Goal: Task Accomplishment & Management: Complete application form

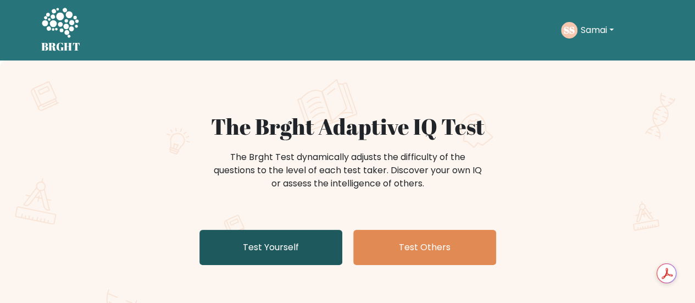
click at [292, 244] on link "Test Yourself" at bounding box center [271, 247] width 143 height 35
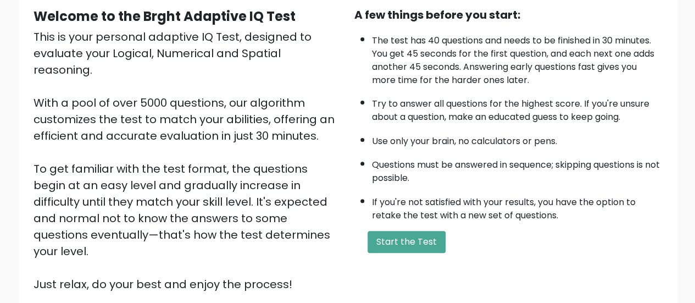
scroll to position [122, 0]
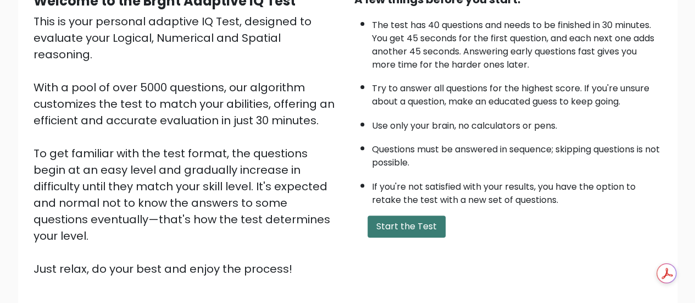
click at [439, 220] on button "Start the Test" at bounding box center [407, 227] width 78 height 22
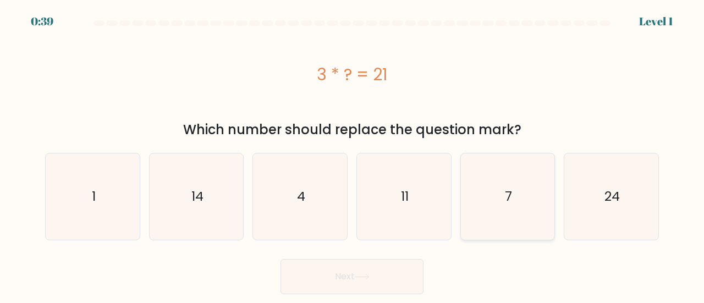
click at [500, 183] on icon "7" at bounding box center [508, 196] width 86 height 86
click at [352, 154] on input "e. 7" at bounding box center [352, 153] width 1 height 3
radio input "true"
click at [406, 268] on button "Next" at bounding box center [351, 276] width 143 height 35
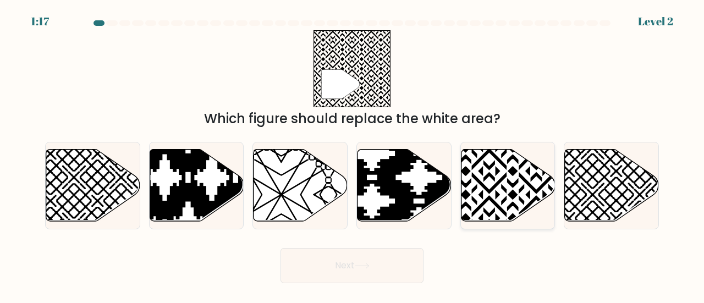
click at [512, 173] on icon at bounding box center [535, 147] width 189 height 189
click at [352, 154] on input "e." at bounding box center [352, 153] width 1 height 3
radio input "true"
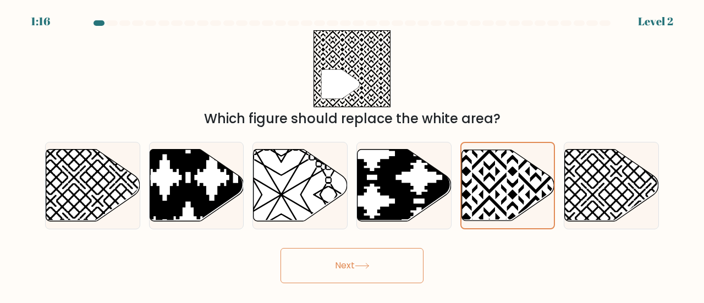
click at [398, 277] on button "Next" at bounding box center [351, 265] width 143 height 35
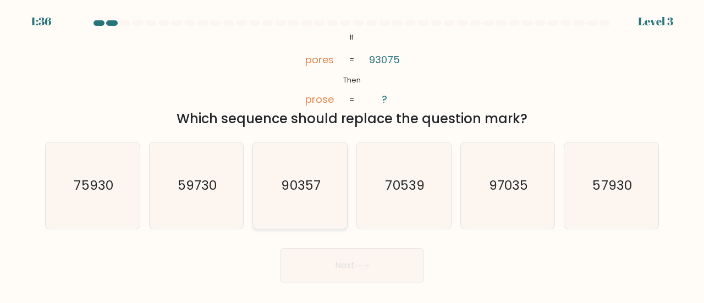
click at [320, 206] on icon "90357" at bounding box center [300, 185] width 86 height 86
click at [352, 154] on input "c. 90357" at bounding box center [352, 153] width 1 height 3
radio input "true"
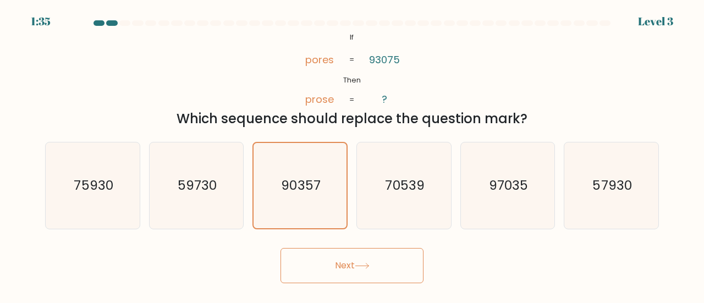
click at [328, 257] on button "Next" at bounding box center [351, 265] width 143 height 35
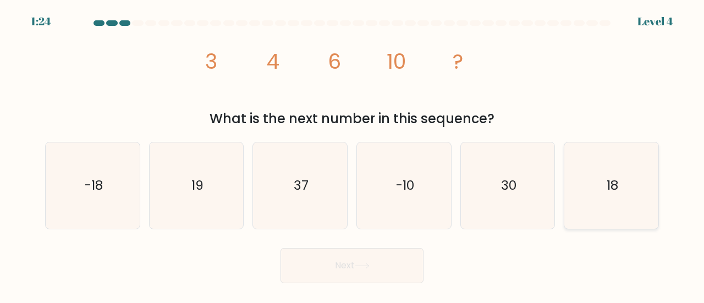
click at [607, 185] on text "18" at bounding box center [612, 185] width 12 height 18
click at [352, 154] on input "f. 18" at bounding box center [352, 153] width 1 height 3
radio input "true"
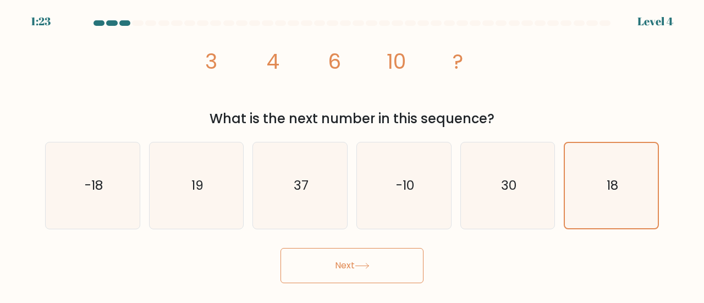
click at [352, 271] on button "Next" at bounding box center [351, 265] width 143 height 35
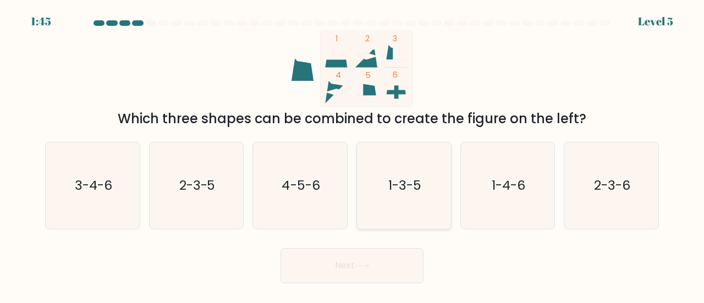
click at [415, 182] on text "1-3-5" at bounding box center [404, 185] width 33 height 18
click at [352, 154] on input "d. 1-3-5" at bounding box center [352, 153] width 1 height 3
radio input "true"
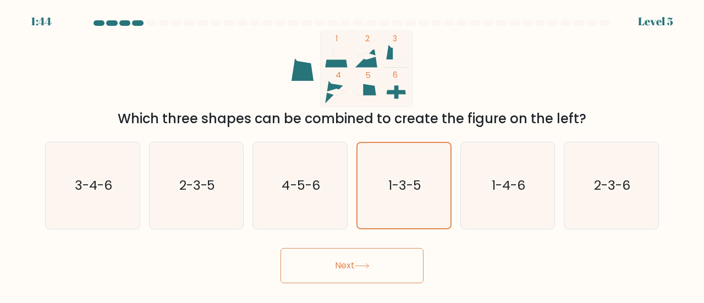
click at [333, 268] on button "Next" at bounding box center [351, 265] width 143 height 35
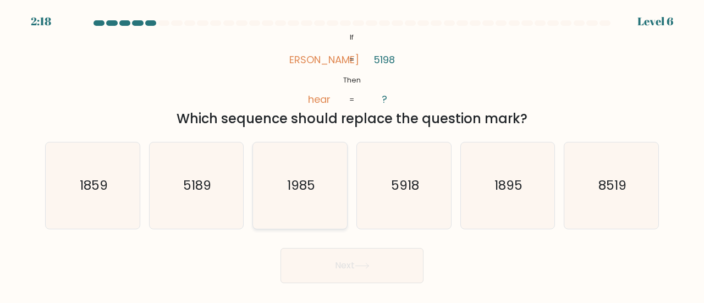
click at [322, 186] on icon "1985" at bounding box center [300, 185] width 86 height 86
click at [352, 154] on input "c. 1985" at bounding box center [352, 153] width 1 height 3
radio input "true"
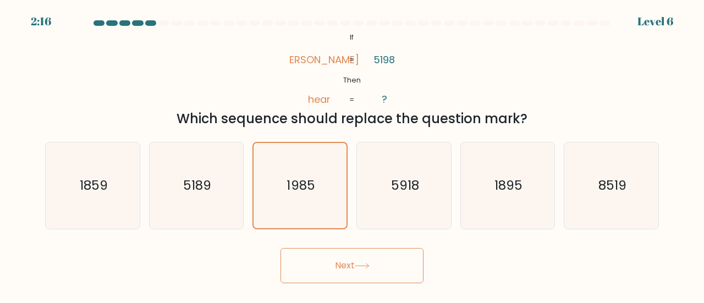
click at [356, 255] on button "Next" at bounding box center [351, 265] width 143 height 35
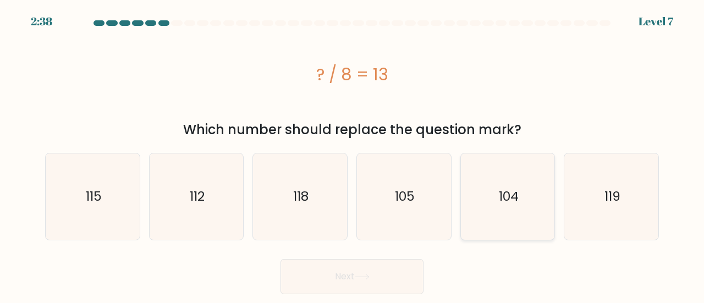
drag, startPoint x: 529, startPoint y: 197, endPoint x: 481, endPoint y: 217, distance: 52.3
click at [527, 197] on icon "104" at bounding box center [508, 196] width 86 height 86
click at [352, 154] on input "e. 104" at bounding box center [352, 153] width 1 height 3
radio input "true"
click at [376, 275] on button "Next" at bounding box center [351, 276] width 143 height 35
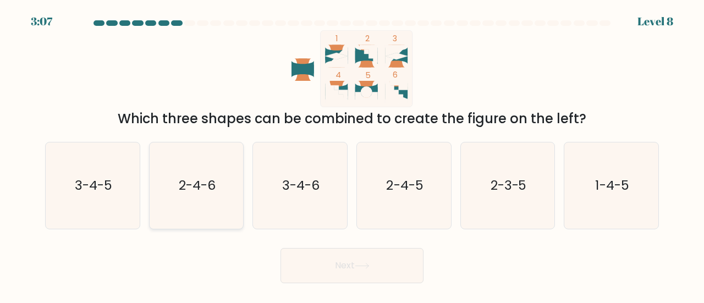
click at [195, 181] on text "2-4-6" at bounding box center [197, 185] width 37 height 18
click at [352, 154] on input "b. 2-4-6" at bounding box center [352, 153] width 1 height 3
radio input "true"
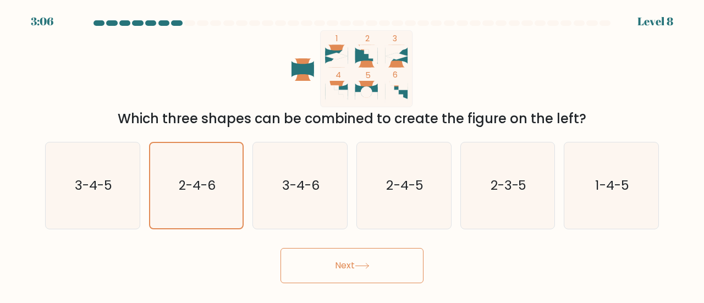
click at [322, 258] on button "Next" at bounding box center [351, 265] width 143 height 35
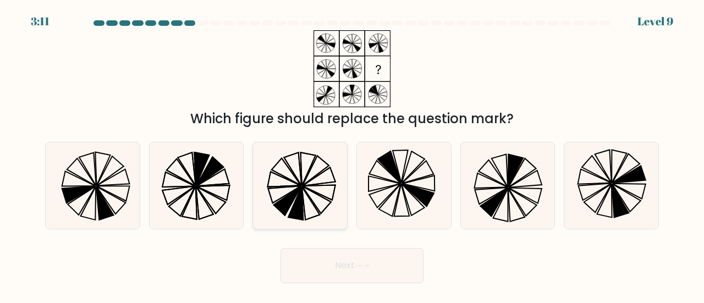
click at [291, 193] on icon at bounding box center [287, 200] width 27 height 29
click at [352, 154] on input "c." at bounding box center [352, 153] width 1 height 3
radio input "true"
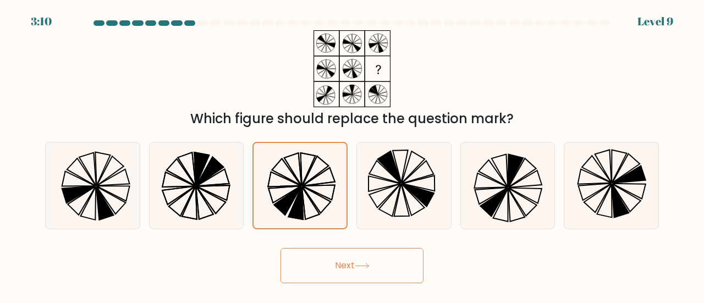
click at [345, 270] on button "Next" at bounding box center [351, 265] width 143 height 35
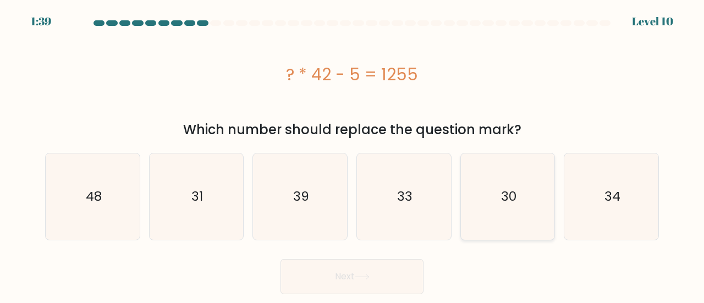
click at [497, 193] on icon "30" at bounding box center [508, 196] width 86 height 86
click at [352, 154] on input "e. 30" at bounding box center [352, 153] width 1 height 3
radio input "true"
click at [382, 296] on body "1:39 Level 10" at bounding box center [352, 151] width 704 height 303
click at [367, 272] on button "Next" at bounding box center [351, 276] width 143 height 35
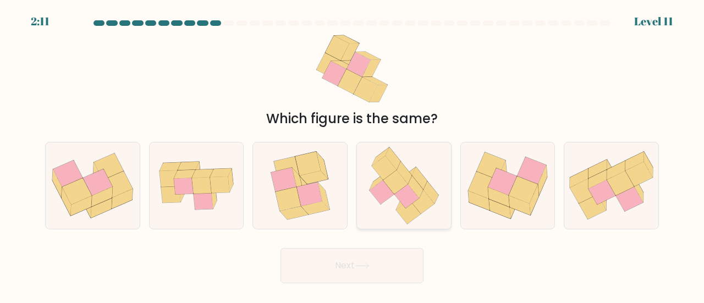
click at [418, 190] on icon at bounding box center [415, 186] width 15 height 23
click at [352, 154] on input "d." at bounding box center [352, 153] width 1 height 3
radio input "true"
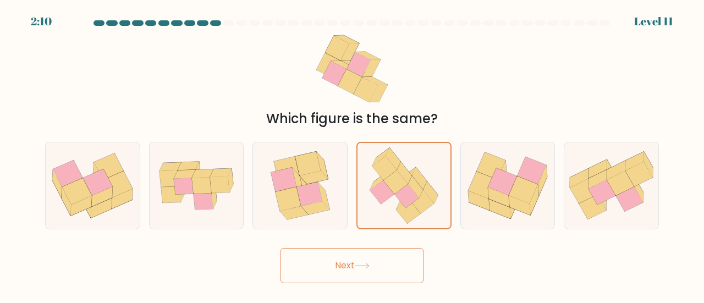
click at [388, 263] on button "Next" at bounding box center [351, 265] width 143 height 35
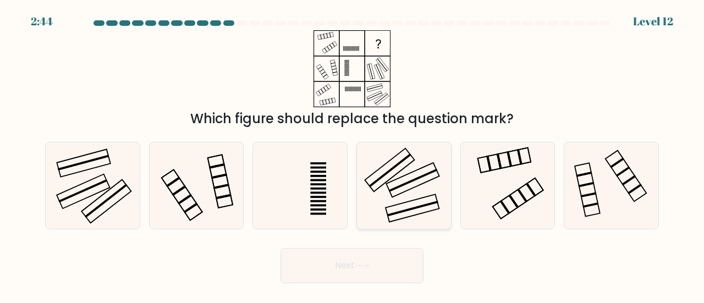
drag, startPoint x: 430, startPoint y: 208, endPoint x: 423, endPoint y: 218, distance: 11.4
click at [429, 208] on icon at bounding box center [404, 185] width 86 height 86
click at [352, 154] on input "d." at bounding box center [352, 153] width 1 height 3
radio input "true"
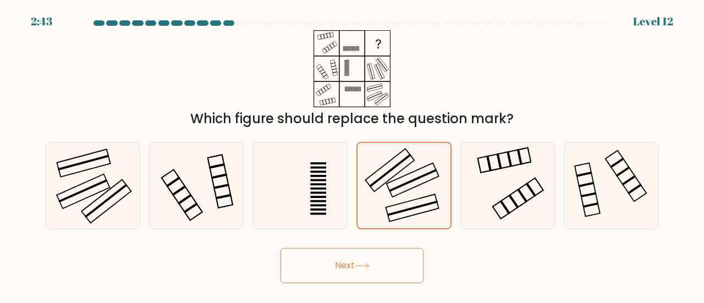
click at [391, 258] on button "Next" at bounding box center [351, 265] width 143 height 35
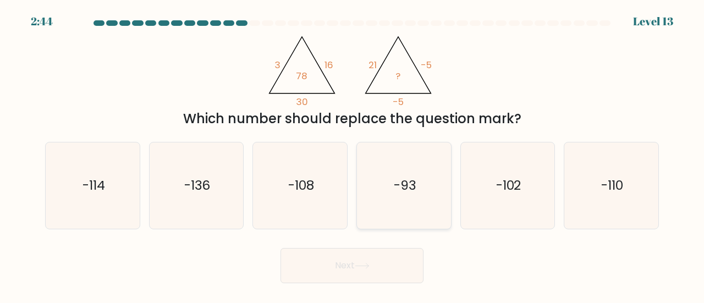
click at [438, 186] on icon "-93" at bounding box center [404, 185] width 86 height 86
click at [352, 154] on input "d. -93" at bounding box center [352, 153] width 1 height 3
radio input "true"
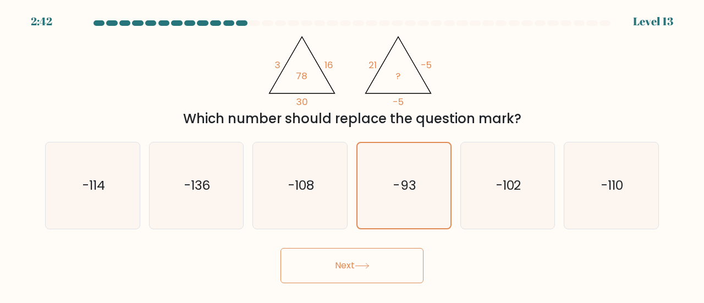
click at [386, 263] on button "Next" at bounding box center [351, 265] width 143 height 35
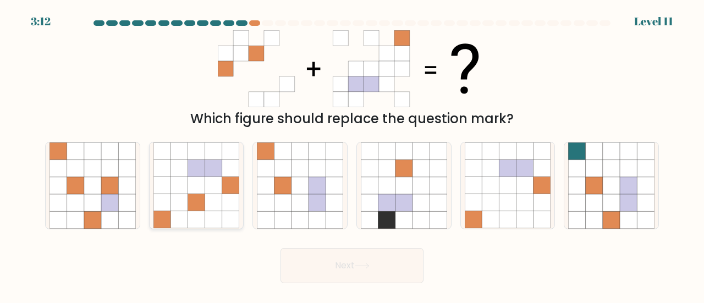
click at [208, 211] on icon at bounding box center [213, 202] width 17 height 17
click at [352, 154] on input "b." at bounding box center [352, 153] width 1 height 3
radio input "true"
click at [395, 264] on button "Next" at bounding box center [351, 265] width 143 height 35
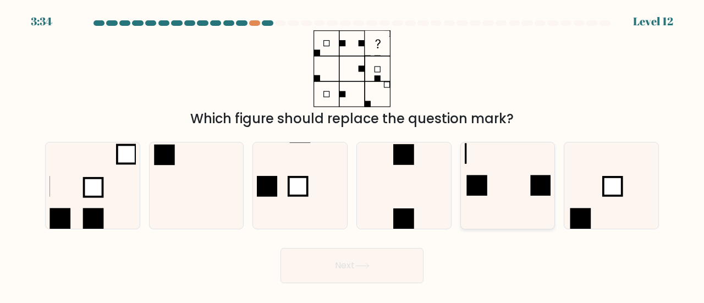
click at [463, 193] on div at bounding box center [507, 185] width 95 height 87
click at [352, 154] on input "e." at bounding box center [352, 153] width 1 height 3
radio input "true"
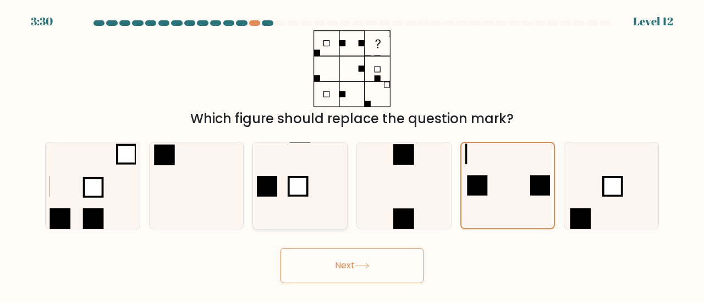
click at [289, 175] on icon at bounding box center [300, 185] width 86 height 86
click at [352, 154] on input "c." at bounding box center [352, 153] width 1 height 3
radio input "true"
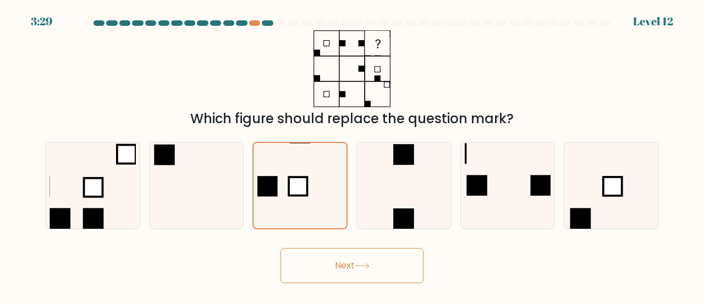
click at [309, 252] on button "Next" at bounding box center [351, 265] width 143 height 35
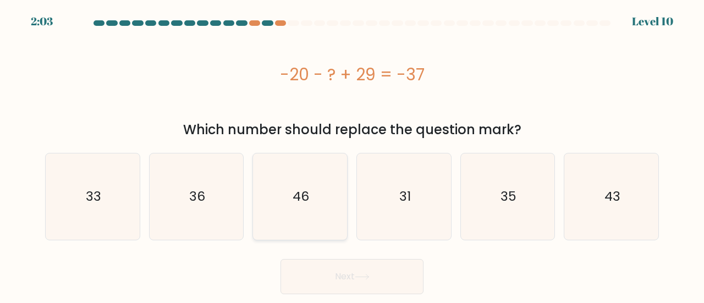
click at [308, 197] on text "46" at bounding box center [300, 196] width 16 height 18
click at [352, 154] on input "c. 46" at bounding box center [352, 153] width 1 height 3
radio input "true"
click at [300, 280] on button "Next" at bounding box center [351, 276] width 143 height 35
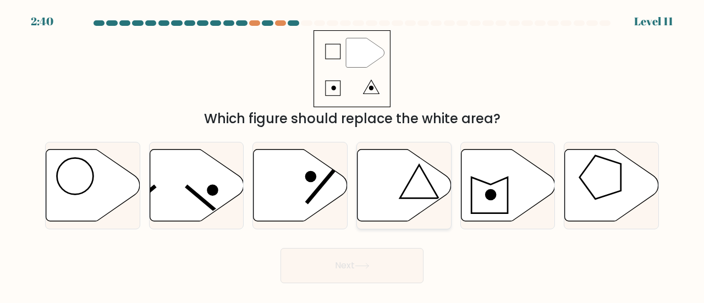
click at [369, 199] on icon at bounding box center [404, 185] width 94 height 72
click at [352, 154] on input "d." at bounding box center [352, 153] width 1 height 3
radio input "true"
click at [352, 266] on button "Next" at bounding box center [351, 265] width 143 height 35
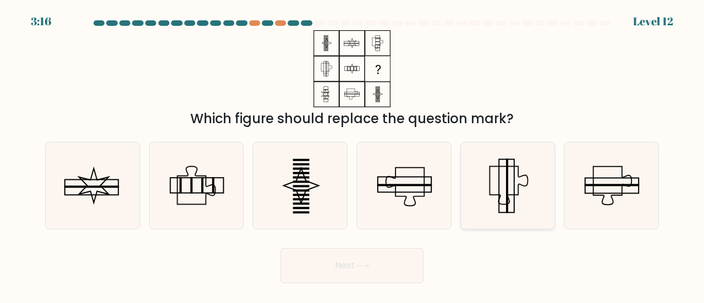
click at [489, 191] on icon at bounding box center [508, 186] width 38 height 38
click at [352, 154] on input "e." at bounding box center [352, 153] width 1 height 3
radio input "true"
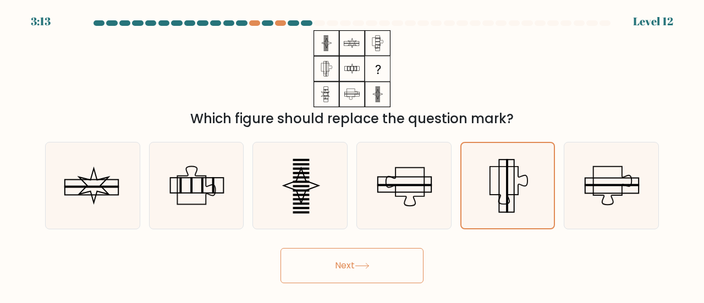
click at [394, 270] on button "Next" at bounding box center [351, 265] width 143 height 35
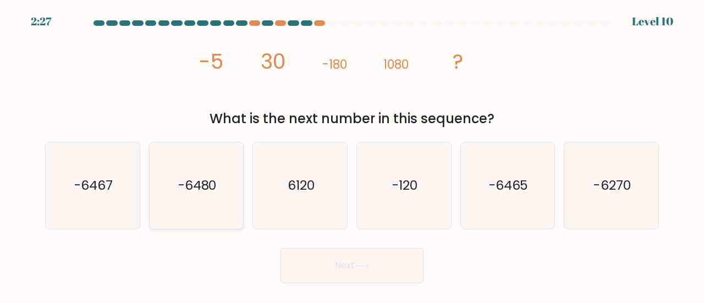
click at [206, 189] on text "-6480" at bounding box center [197, 185] width 38 height 18
click at [238, 230] on form at bounding box center [352, 151] width 704 height 263
click at [235, 227] on icon "-6480" at bounding box center [196, 185] width 86 height 86
click at [352, 154] on input "b. -6480" at bounding box center [352, 153] width 1 height 3
radio input "true"
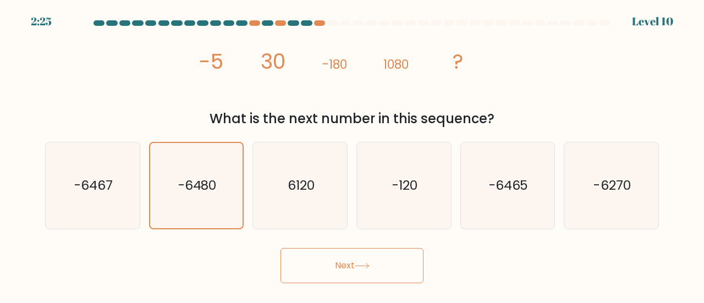
click at [298, 265] on button "Next" at bounding box center [351, 265] width 143 height 35
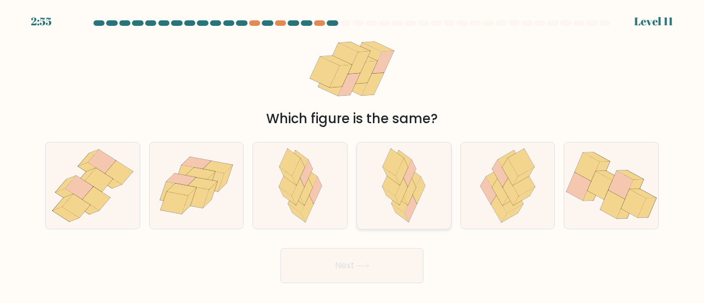
click at [417, 208] on icon at bounding box center [404, 185] width 56 height 86
click at [352, 154] on input "d." at bounding box center [352, 153] width 1 height 3
radio input "true"
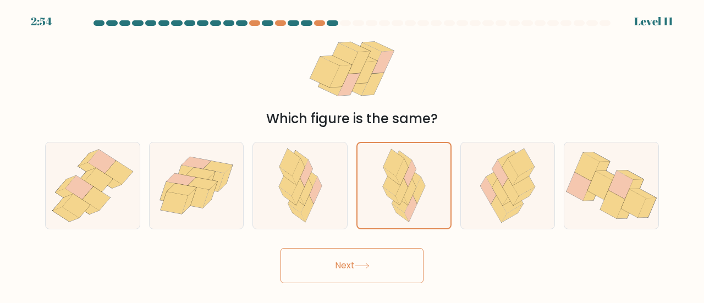
click at [404, 251] on button "Next" at bounding box center [351, 265] width 143 height 35
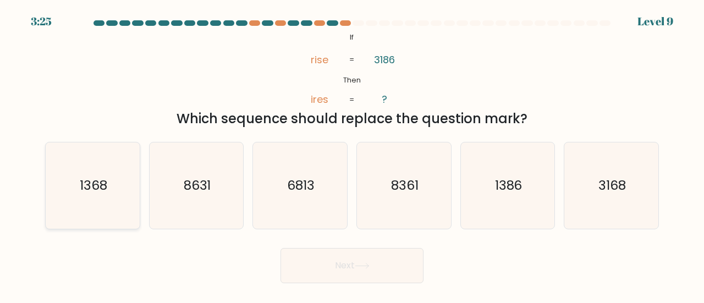
click at [107, 154] on icon "1368" at bounding box center [92, 185] width 86 height 86
click at [352, 154] on input "a. 1368" at bounding box center [352, 153] width 1 height 3
radio input "true"
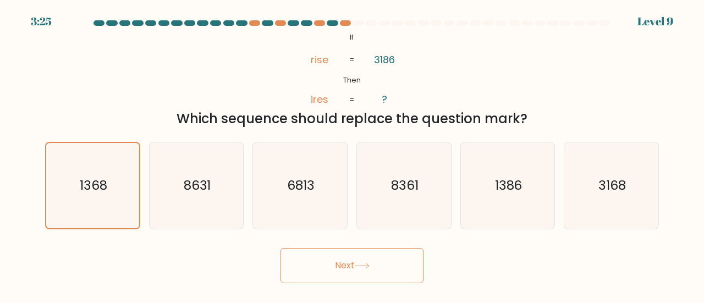
click at [422, 271] on button "Next" at bounding box center [351, 265] width 143 height 35
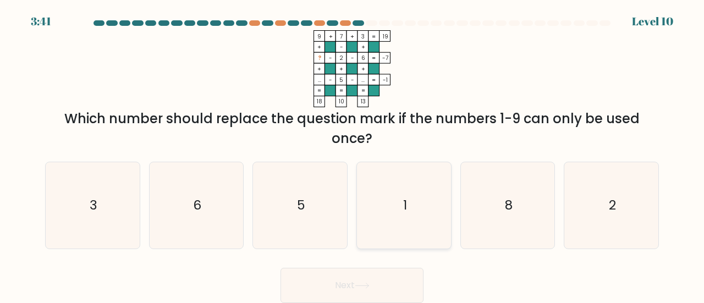
click at [416, 201] on icon "1" at bounding box center [404, 205] width 86 height 86
click at [352, 154] on input "d. 1" at bounding box center [352, 153] width 1 height 3
radio input "true"
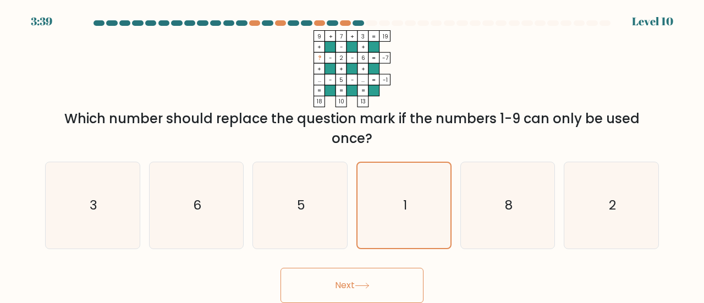
click at [391, 275] on button "Next" at bounding box center [351, 285] width 143 height 35
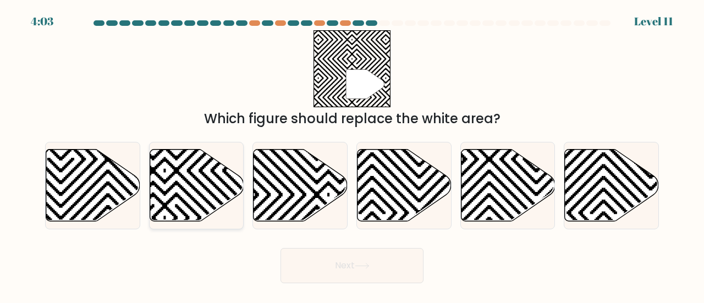
click at [213, 176] on icon at bounding box center [197, 185] width 94 height 72
click at [352, 154] on input "b." at bounding box center [352, 153] width 1 height 3
radio input "true"
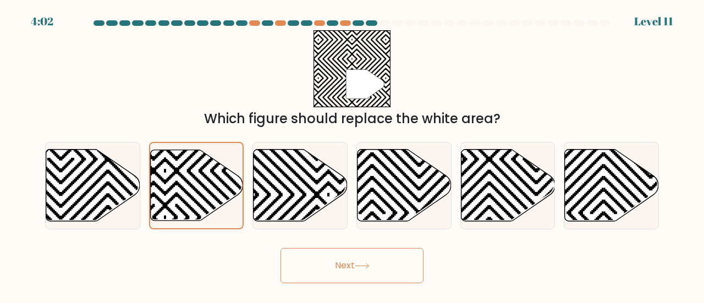
click at [331, 263] on button "Next" at bounding box center [351, 265] width 143 height 35
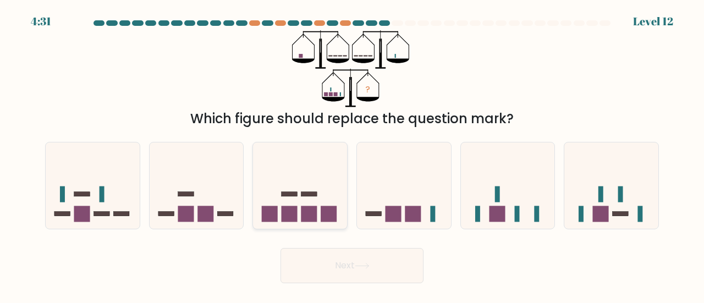
click at [315, 184] on icon at bounding box center [300, 186] width 94 height 78
click at [352, 154] on input "c." at bounding box center [352, 153] width 1 height 3
radio input "true"
click at [300, 257] on button "Next" at bounding box center [351, 265] width 143 height 35
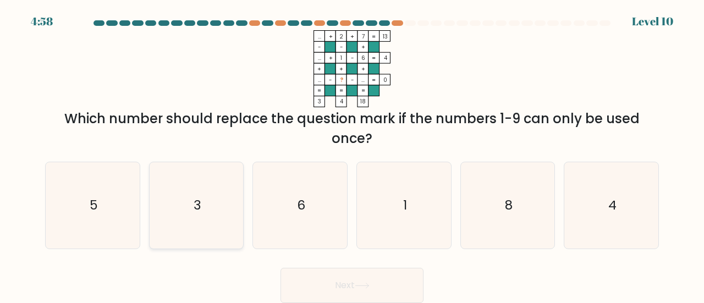
click at [192, 222] on icon "3" at bounding box center [196, 205] width 86 height 86
click at [352, 154] on input "b. 3" at bounding box center [352, 153] width 1 height 3
radio input "true"
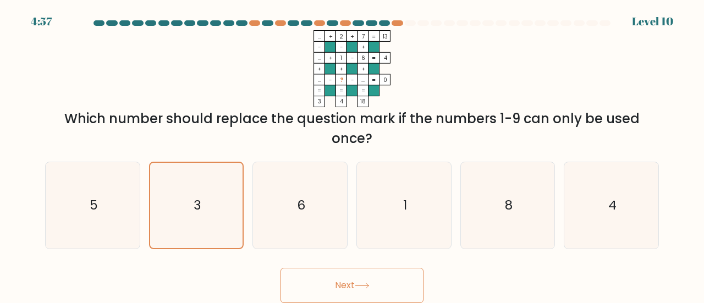
click at [289, 289] on button "Next" at bounding box center [351, 285] width 143 height 35
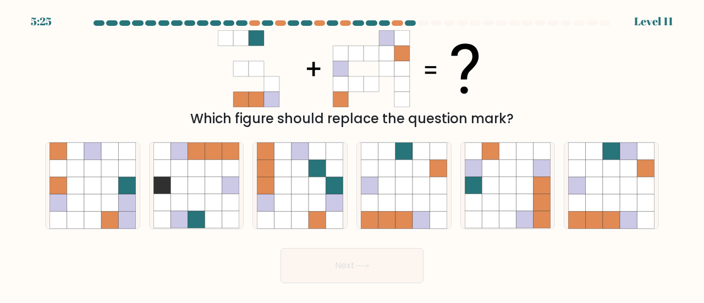
click at [562, 212] on div "f." at bounding box center [611, 185] width 104 height 87
click at [566, 212] on div at bounding box center [611, 185] width 95 height 87
click at [352, 154] on input "f." at bounding box center [352, 153] width 1 height 3
radio input "true"
click at [376, 252] on button "Next" at bounding box center [351, 265] width 143 height 35
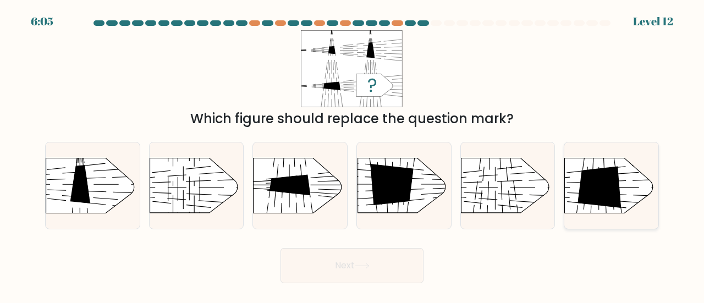
click at [608, 184] on icon at bounding box center [599, 187] width 43 height 41
click at [352, 154] on input "f." at bounding box center [352, 153] width 1 height 3
radio input "true"
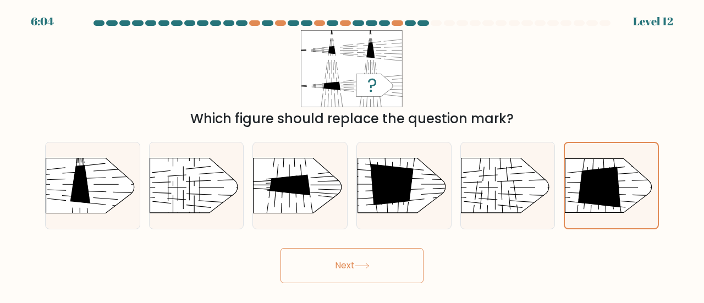
click at [390, 261] on button "Next" at bounding box center [351, 265] width 143 height 35
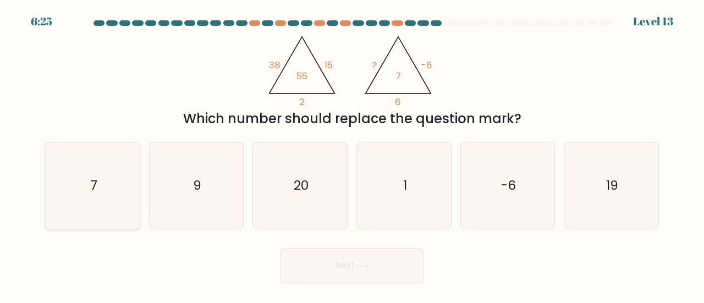
click at [71, 196] on icon "7" at bounding box center [92, 185] width 86 height 86
click at [352, 154] on input "a. 7" at bounding box center [352, 153] width 1 height 3
radio input "true"
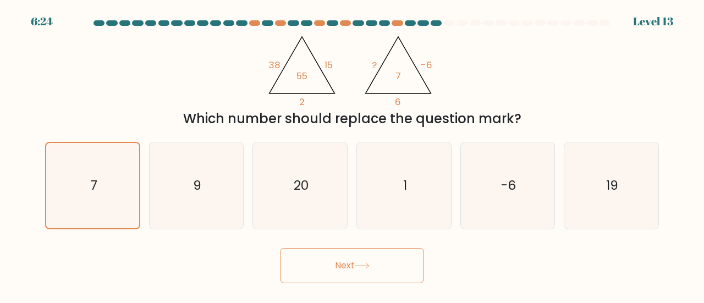
click at [316, 255] on button "Next" at bounding box center [351, 265] width 143 height 35
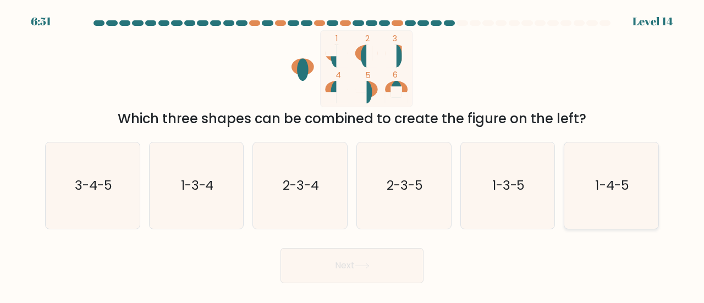
drag, startPoint x: 623, startPoint y: 197, endPoint x: 542, endPoint y: 242, distance: 92.3
click at [622, 198] on icon "1-4-5" at bounding box center [611, 185] width 86 height 86
click at [352, 154] on input "f. 1-4-5" at bounding box center [352, 153] width 1 height 3
radio input "true"
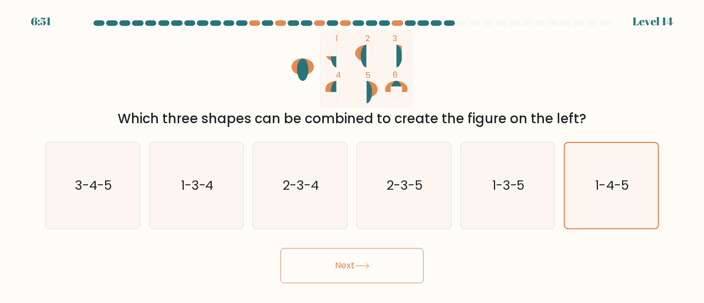
click at [389, 275] on button "Next" at bounding box center [351, 265] width 143 height 35
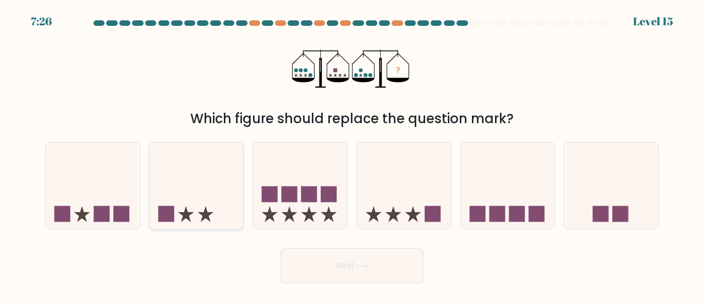
click at [217, 185] on icon at bounding box center [197, 186] width 94 height 78
click at [352, 154] on input "b." at bounding box center [352, 153] width 1 height 3
radio input "true"
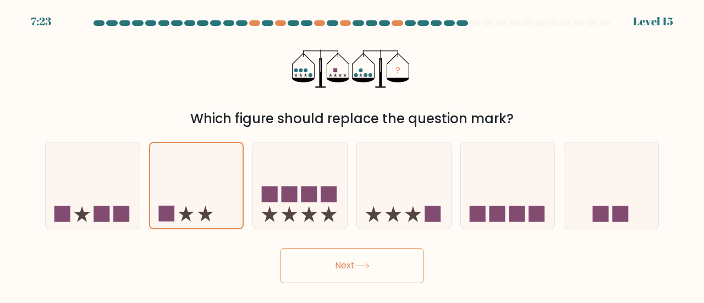
click at [308, 264] on button "Next" at bounding box center [351, 265] width 143 height 35
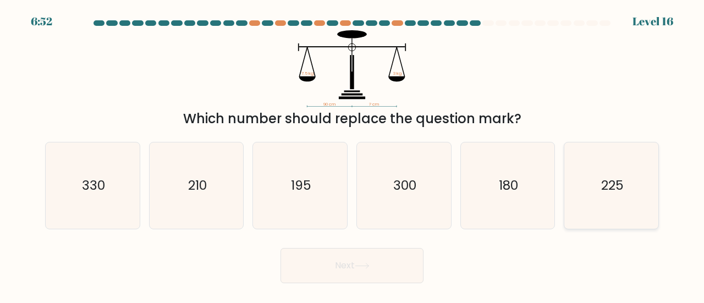
click at [579, 167] on icon "225" at bounding box center [611, 185] width 86 height 86
click at [352, 154] on input "f. 225" at bounding box center [352, 153] width 1 height 3
radio input "true"
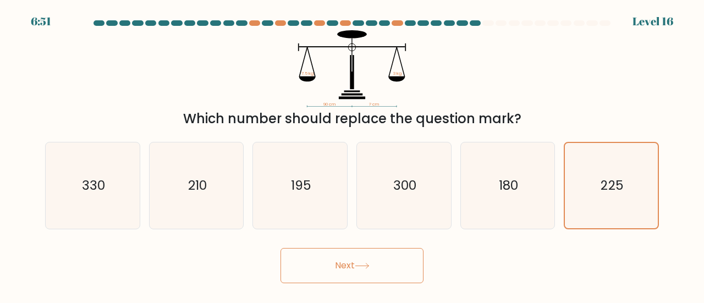
click at [368, 268] on icon at bounding box center [361, 265] width 13 height 5
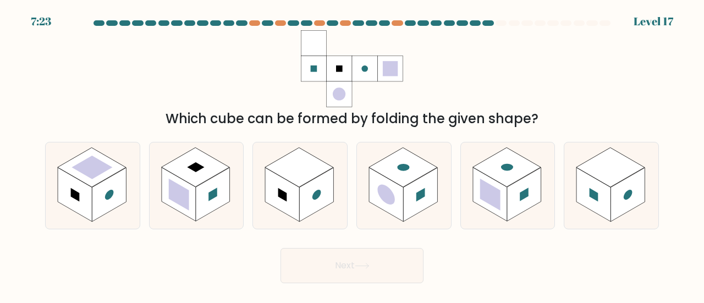
click at [147, 189] on div "b." at bounding box center [197, 185] width 104 height 87
click at [96, 164] on rect at bounding box center [91, 168] width 41 height 24
click at [352, 154] on input "a." at bounding box center [352, 153] width 1 height 3
radio input "true"
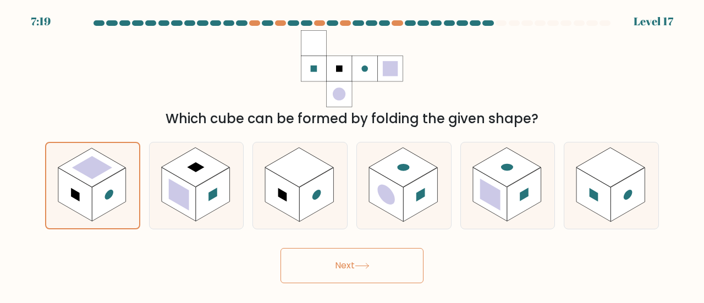
click at [308, 264] on button "Next" at bounding box center [351, 265] width 143 height 35
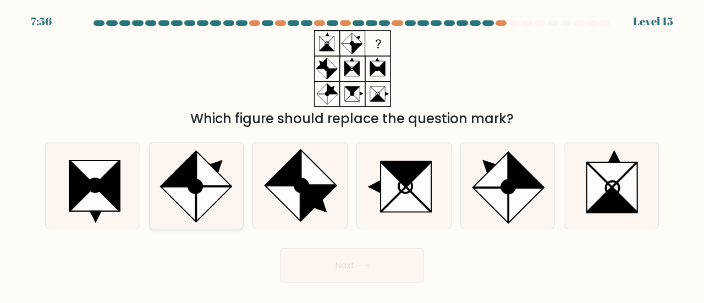
click at [171, 199] on icon at bounding box center [196, 185] width 86 height 86
click at [352, 154] on input "b." at bounding box center [352, 153] width 1 height 3
radio input "true"
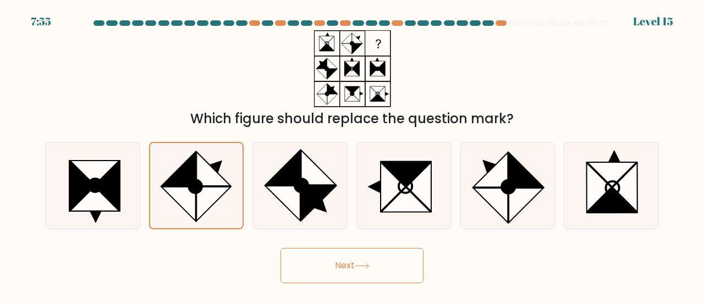
click at [300, 258] on button "Next" at bounding box center [351, 265] width 143 height 35
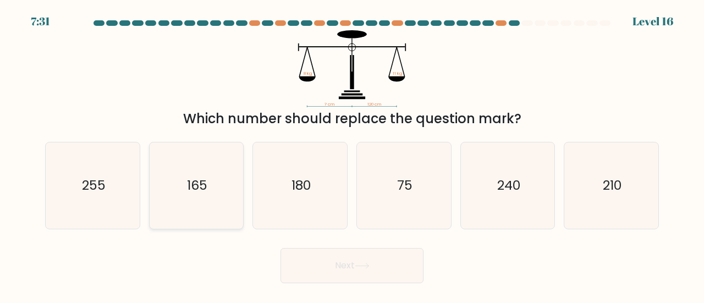
drag, startPoint x: 180, startPoint y: 201, endPoint x: 198, endPoint y: 206, distance: 19.0
click at [183, 201] on icon "165" at bounding box center [196, 185] width 86 height 86
click at [352, 154] on input "b. 165" at bounding box center [352, 153] width 1 height 3
radio input "true"
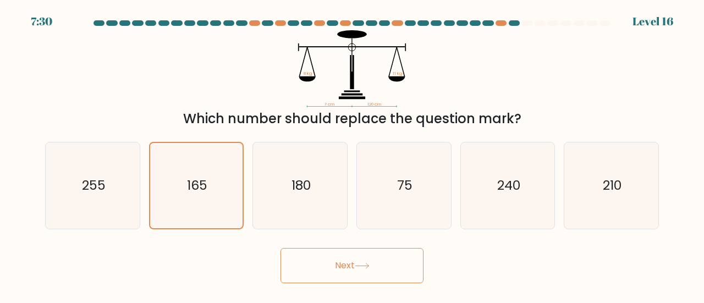
click at [328, 254] on button "Next" at bounding box center [351, 265] width 143 height 35
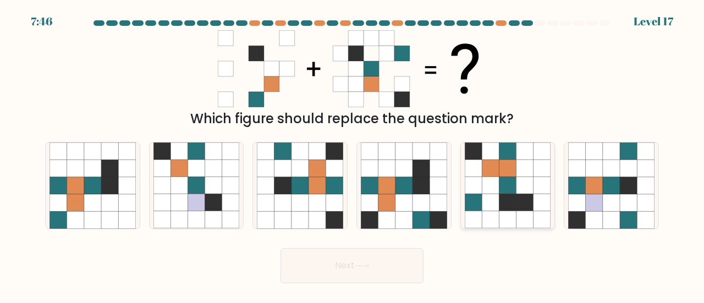
click at [488, 208] on icon at bounding box center [490, 202] width 17 height 17
click at [352, 154] on input "e." at bounding box center [352, 153] width 1 height 3
radio input "true"
click at [357, 269] on button "Next" at bounding box center [351, 265] width 143 height 35
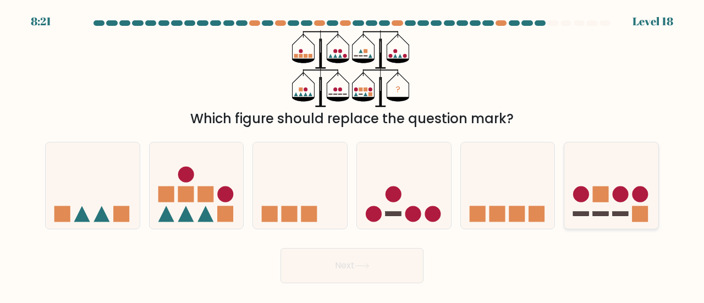
click at [616, 181] on icon at bounding box center [611, 186] width 94 height 78
click at [352, 154] on input "f." at bounding box center [352, 153] width 1 height 3
radio input "true"
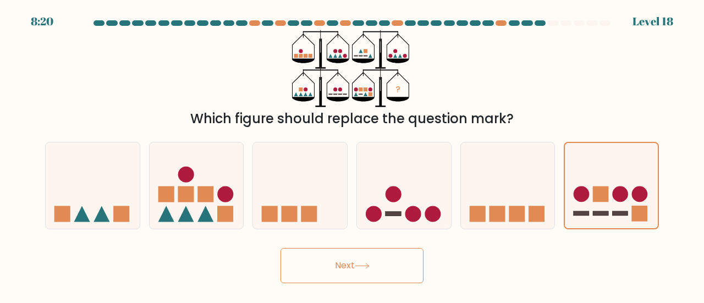
click at [368, 268] on icon at bounding box center [361, 265] width 13 height 5
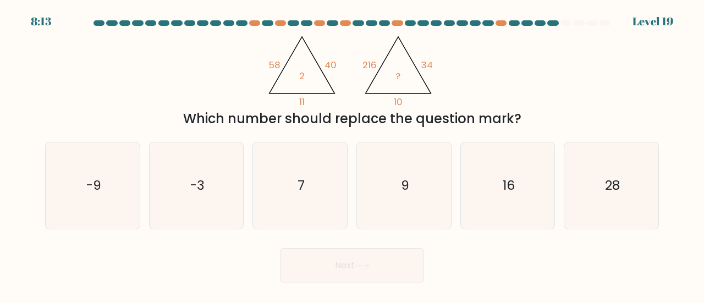
click at [344, 229] on form at bounding box center [352, 151] width 704 height 263
click at [387, 217] on icon "9" at bounding box center [404, 185] width 86 height 86
click at [352, 154] on input "d. 9" at bounding box center [352, 153] width 1 height 3
radio input "true"
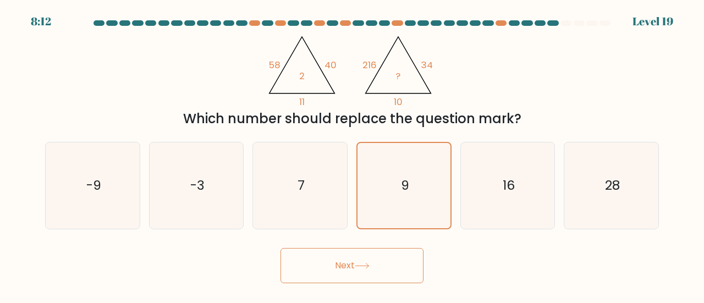
click at [383, 260] on button "Next" at bounding box center [351, 265] width 143 height 35
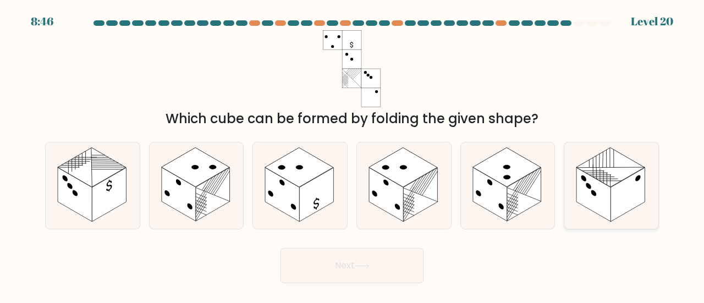
click at [596, 178] on rect at bounding box center [610, 168] width 68 height 40
click at [352, 154] on input "f." at bounding box center [352, 153] width 1 height 3
radio input "true"
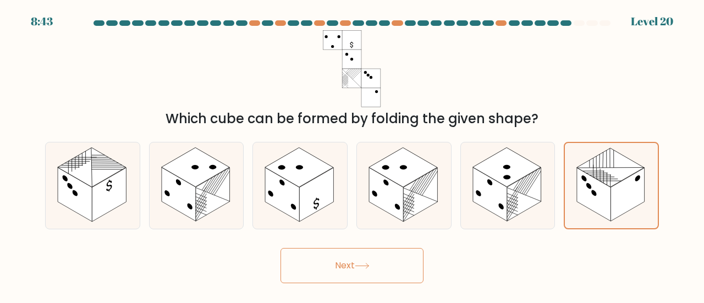
click at [385, 257] on button "Next" at bounding box center [351, 265] width 143 height 35
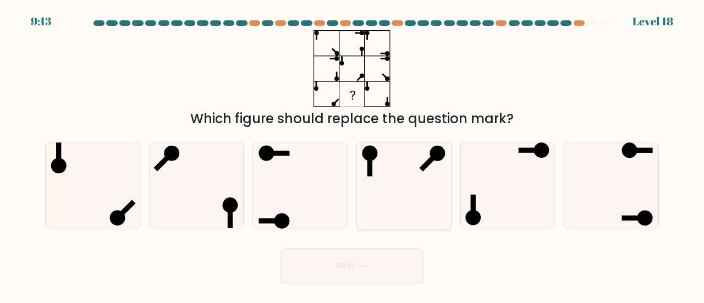
click at [433, 180] on icon at bounding box center [404, 185] width 86 height 86
click at [352, 154] on input "d." at bounding box center [352, 153] width 1 height 3
radio input "true"
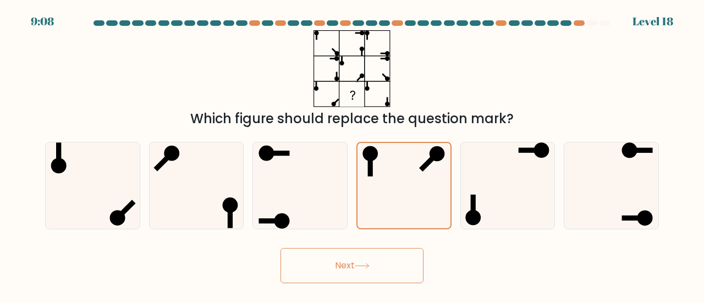
click at [402, 271] on button "Next" at bounding box center [351, 265] width 143 height 35
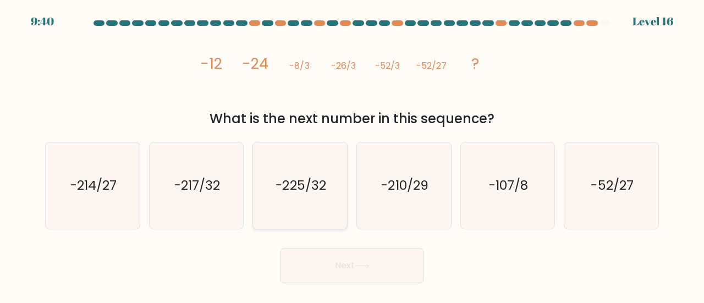
click at [282, 184] on text "-225/32" at bounding box center [301, 185] width 50 height 18
click at [352, 154] on input "c. -225/32" at bounding box center [352, 153] width 1 height 3
radio input "true"
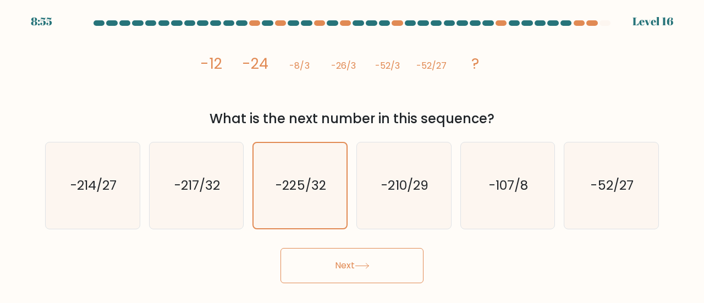
drag, startPoint x: 123, startPoint y: 207, endPoint x: 144, endPoint y: 213, distance: 21.7
click at [123, 207] on icon "-214/27" at bounding box center [92, 185] width 86 height 86
click at [352, 154] on input "a. -214/27" at bounding box center [352, 153] width 1 height 3
radio input "true"
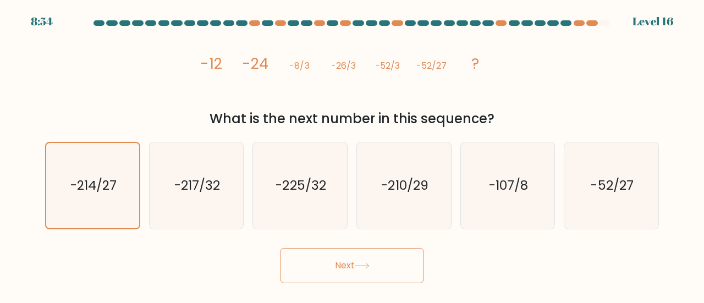
click at [345, 263] on button "Next" at bounding box center [351, 265] width 143 height 35
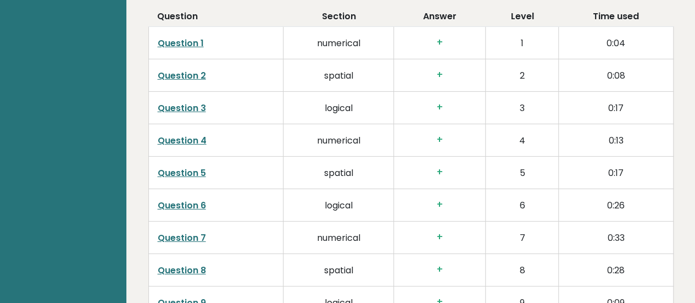
scroll to position [1821, 0]
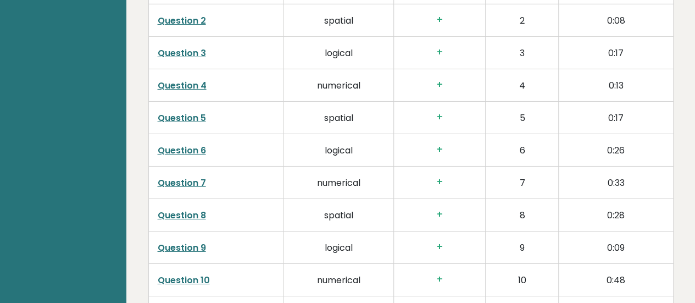
click at [196, 177] on link "Question 7" at bounding box center [182, 182] width 48 height 13
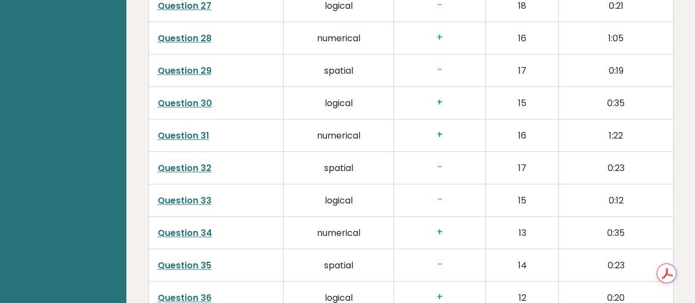
scroll to position [2591, 0]
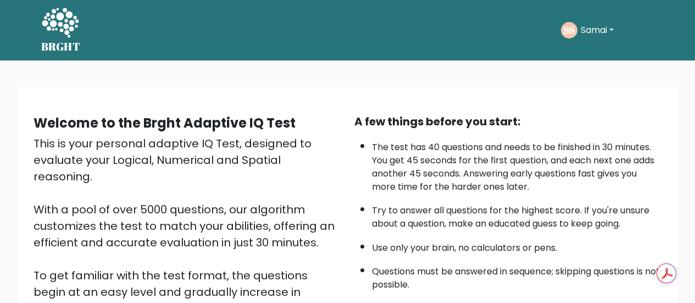
scroll to position [122, 0]
